Goal: Navigation & Orientation: Find specific page/section

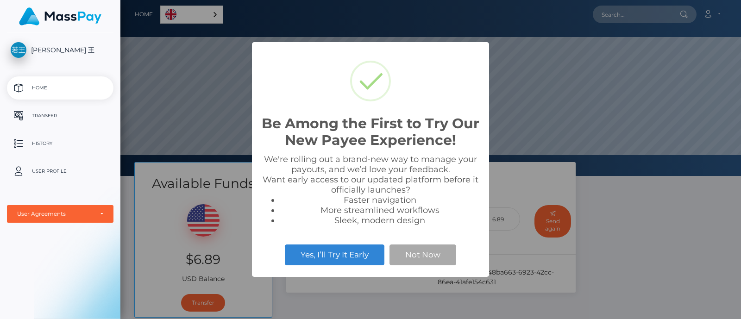
scroll to position [176, 621]
drag, startPoint x: 648, startPoint y: 260, endPoint x: 638, endPoint y: 249, distance: 14.8
click at [648, 256] on div "Be Among the First to Try Our New Payee Experience! × We're rolling out a brand…" at bounding box center [370, 159] width 741 height 319
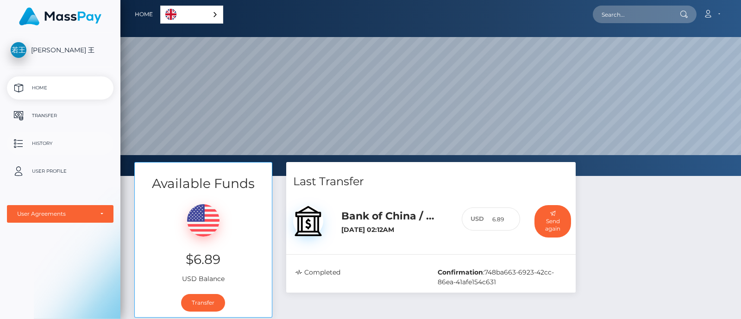
click at [47, 138] on p "History" at bounding box center [60, 144] width 99 height 14
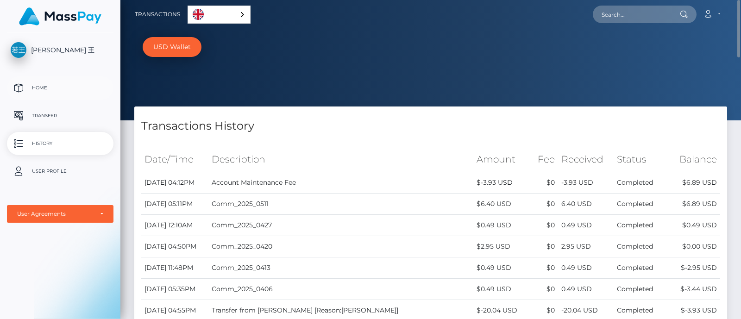
click at [32, 82] on p "Home" at bounding box center [60, 88] width 99 height 14
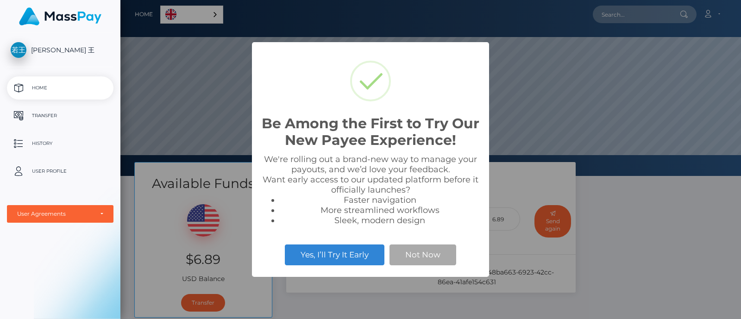
scroll to position [176, 621]
click at [647, 244] on div "Be Among the First to Try Our New Payee Experience! × We're rolling out a brand…" at bounding box center [370, 159] width 741 height 319
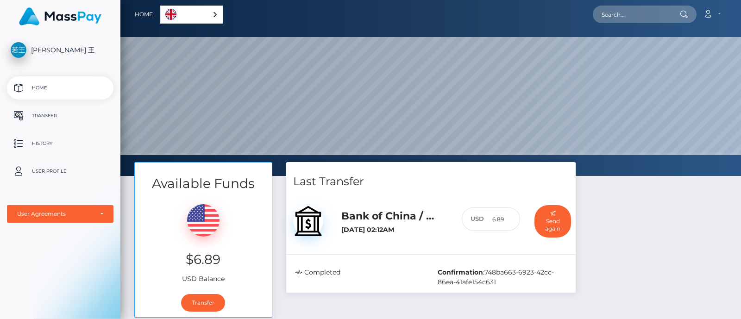
drag, startPoint x: 715, startPoint y: 223, endPoint x: 704, endPoint y: 212, distance: 16.4
click at [715, 223] on div "Available Funds $6.89 USD Balance Transfer Last Transfer Bank of China / CNY 6.…" at bounding box center [430, 244] width 607 height 165
